Goal: Find specific page/section: Locate a particular part of the current website

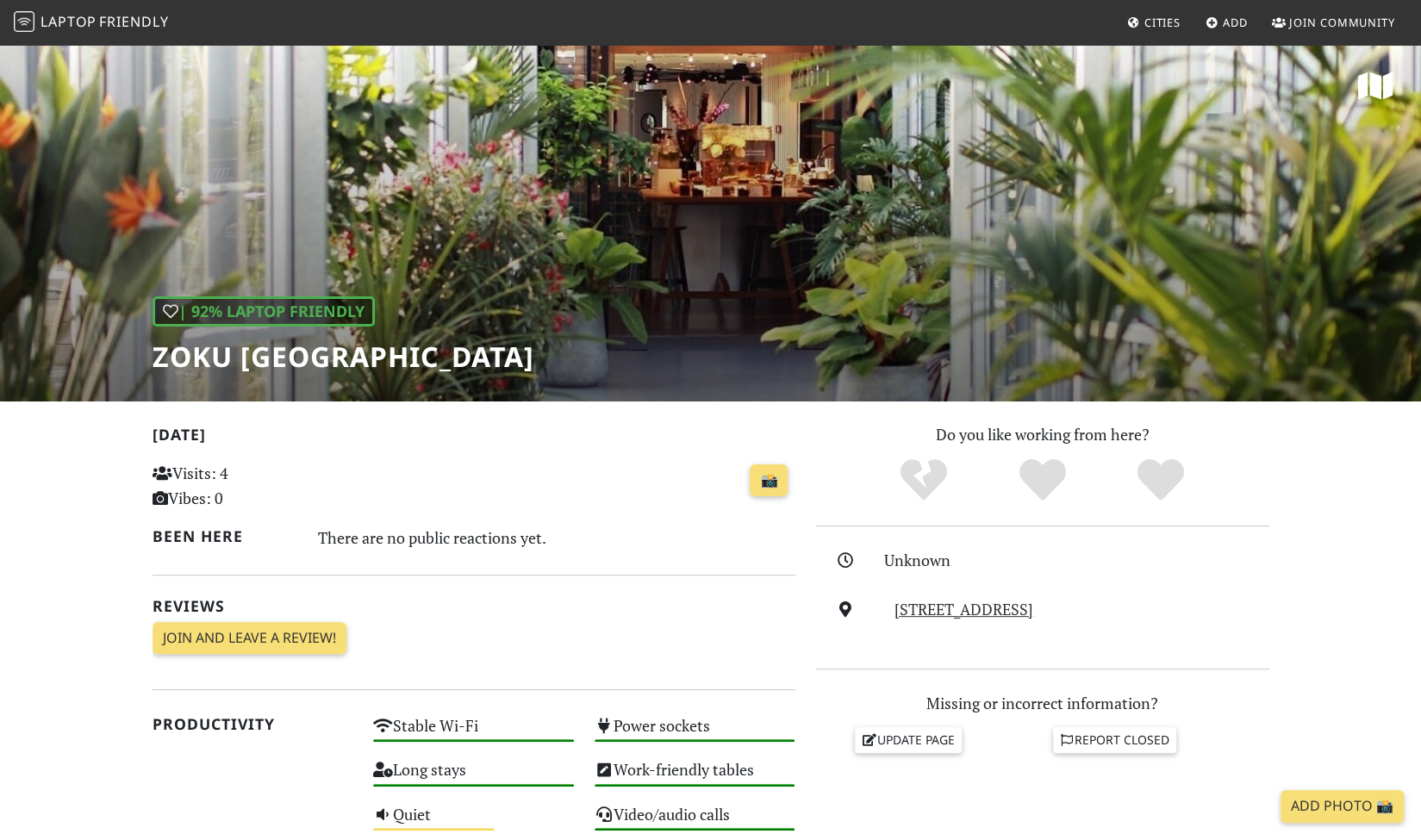
click at [202, 354] on h1 "Zoku [GEOGRAPHIC_DATA]" at bounding box center [343, 356] width 382 height 33
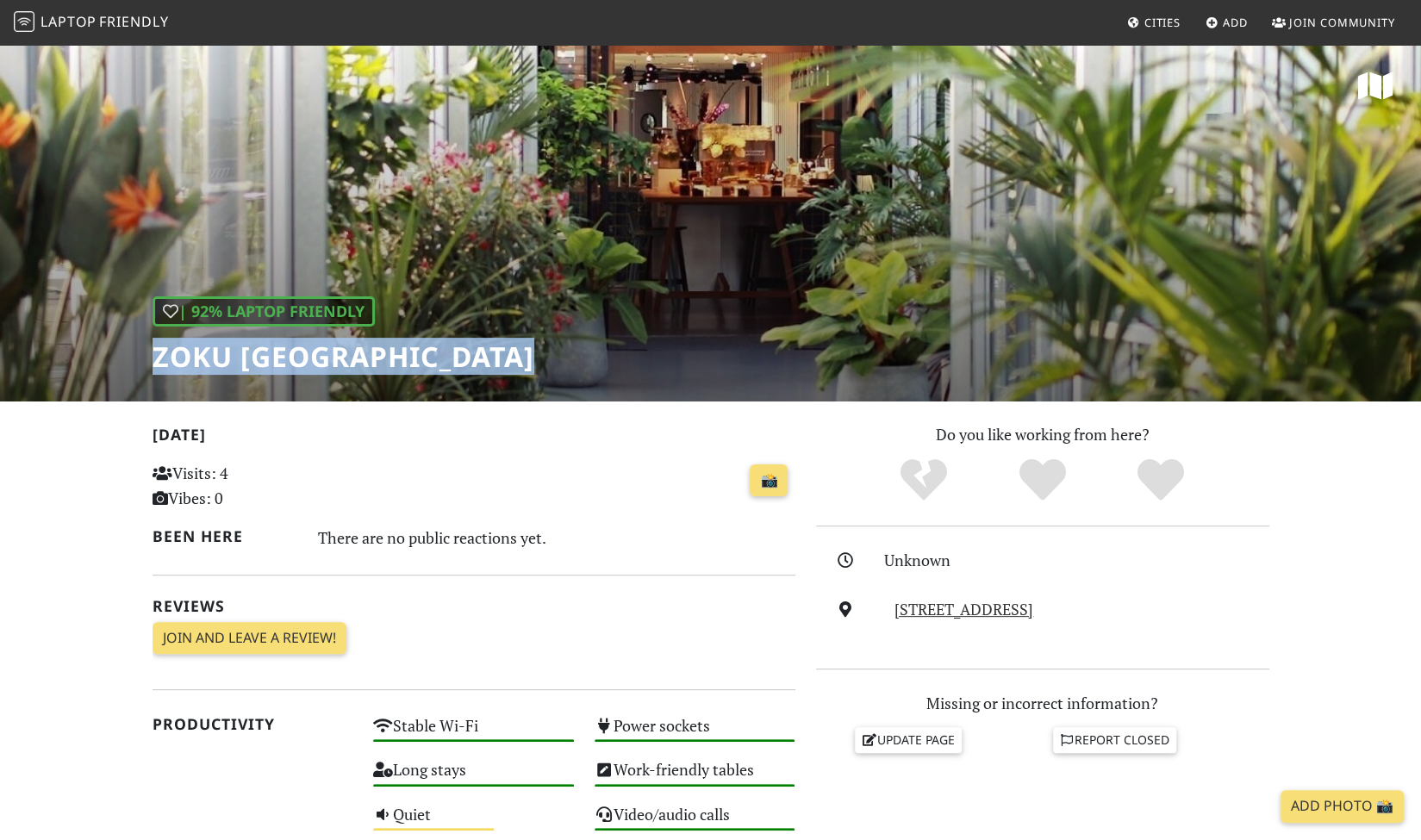
click at [202, 354] on h1 "Zoku [GEOGRAPHIC_DATA]" at bounding box center [343, 356] width 382 height 33
copy div "Zoku [GEOGRAPHIC_DATA]"
